Goal: Transaction & Acquisition: Obtain resource

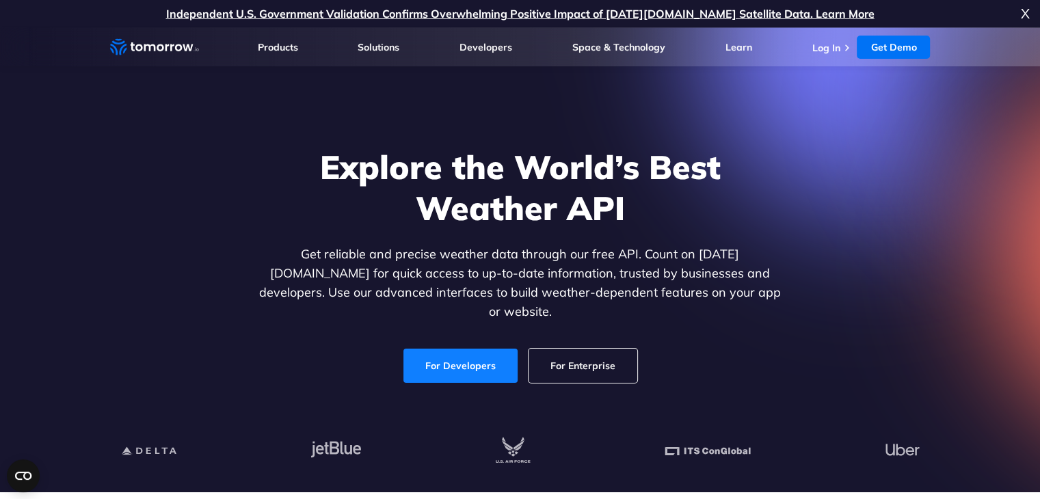
click at [490, 349] on link "For Developers" at bounding box center [461, 366] width 114 height 34
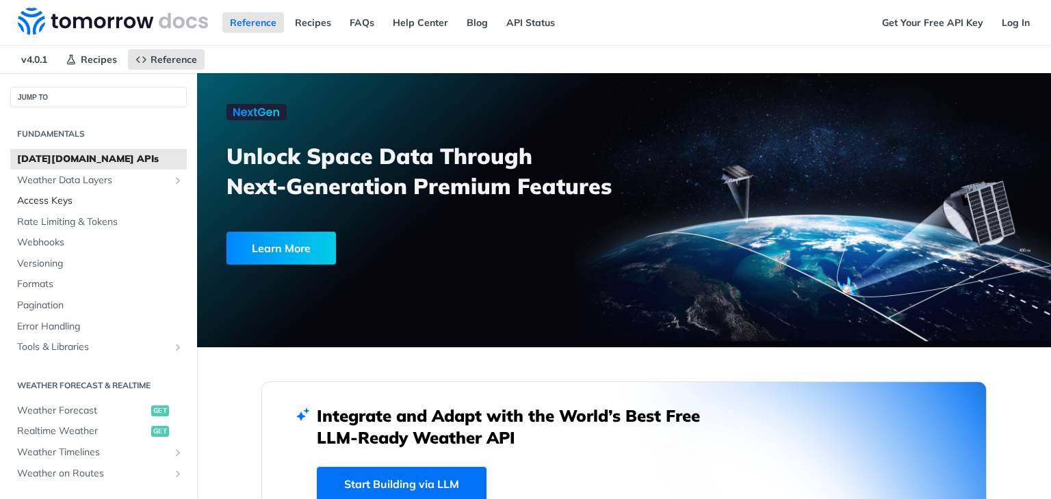
click at [82, 207] on link "Access Keys" at bounding box center [98, 201] width 176 height 21
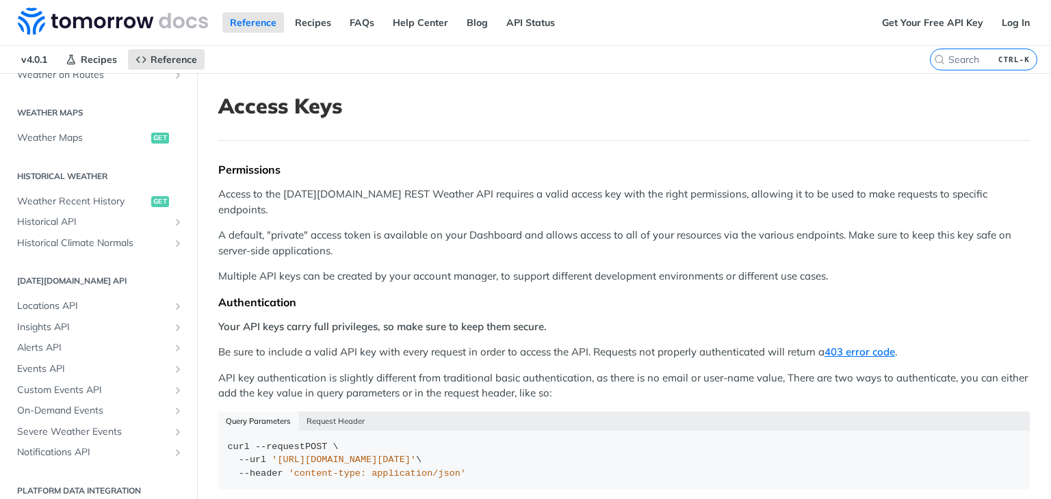
scroll to position [410, 0]
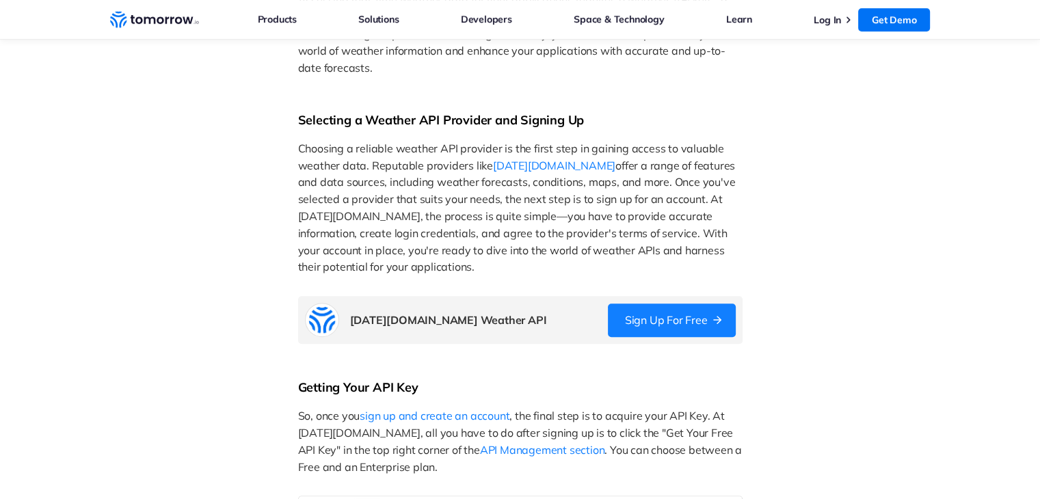
scroll to position [560, 0]
click at [659, 311] on link "Sign Up for Free" at bounding box center [672, 319] width 128 height 34
